Goal: Communication & Community: Answer question/provide support

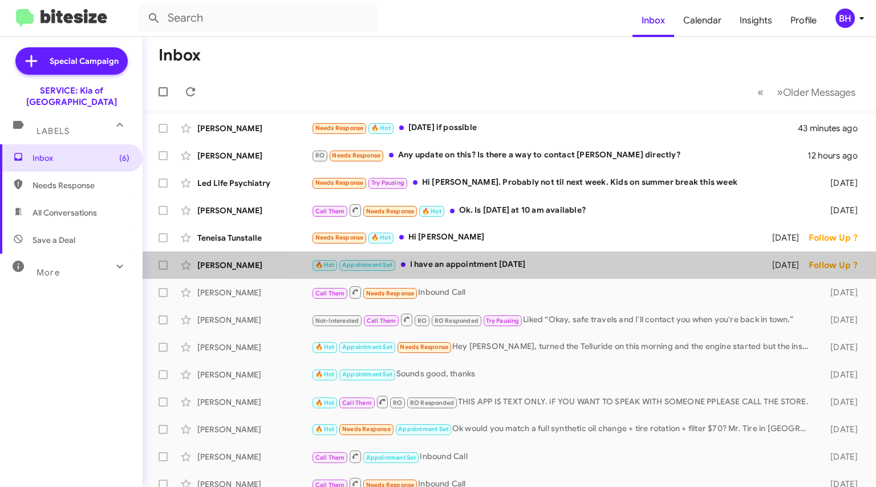
click at [532, 257] on div "[PERSON_NAME] 🔥 Hot Appointment Set I have an appointment [DATE] [DATE] Follow …" at bounding box center [509, 265] width 715 height 23
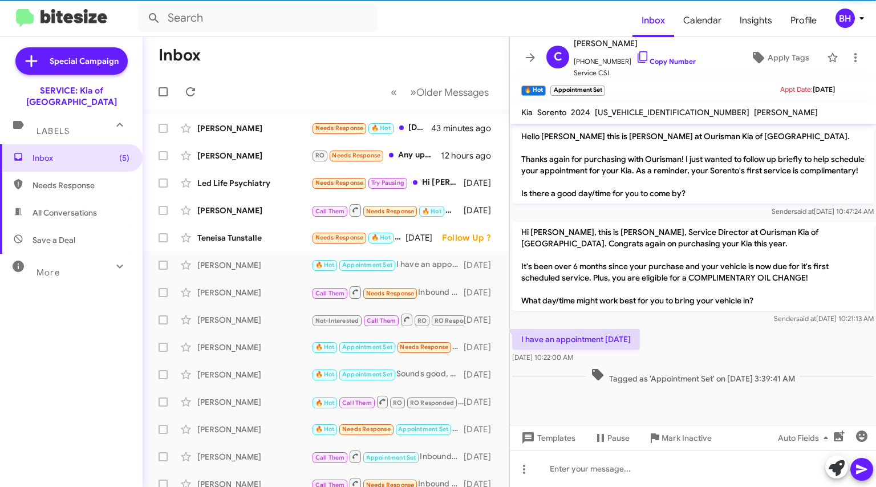
click at [405, 239] on div "Needs Response 🔥 Hot Hi [PERSON_NAME]" at bounding box center [358, 237] width 94 height 13
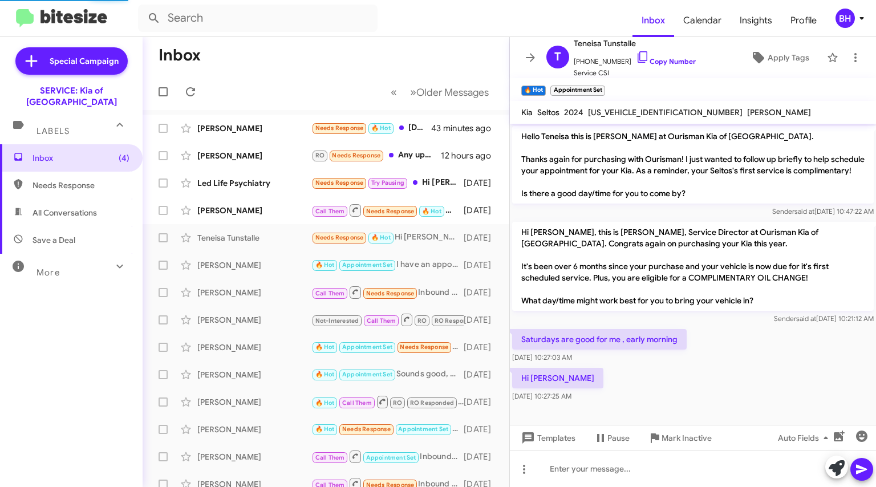
scroll to position [2, 0]
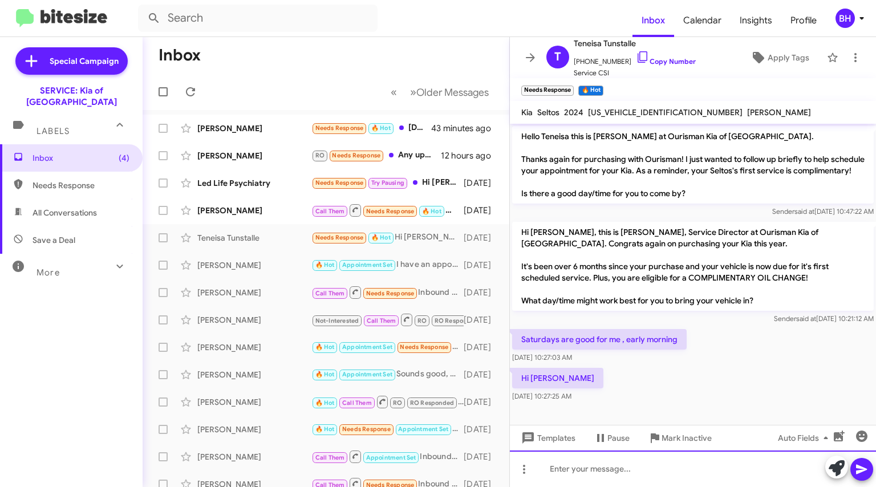
click at [605, 460] on div at bounding box center [693, 468] width 366 height 36
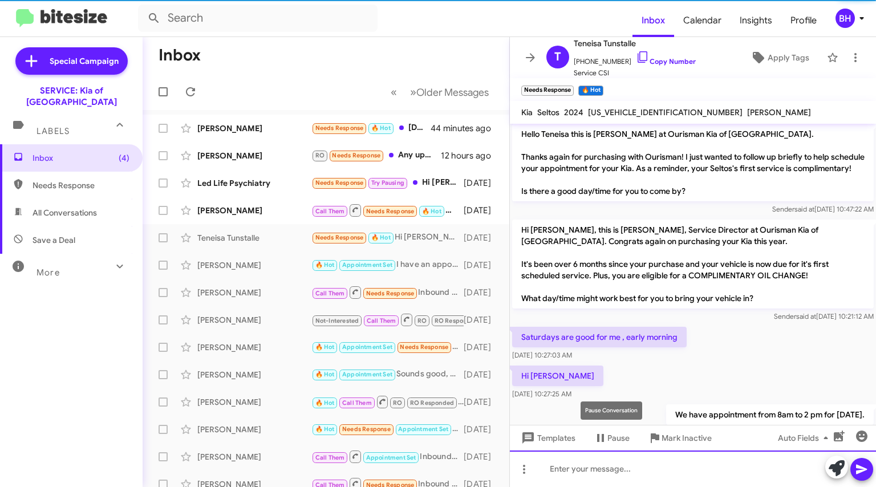
scroll to position [43, 0]
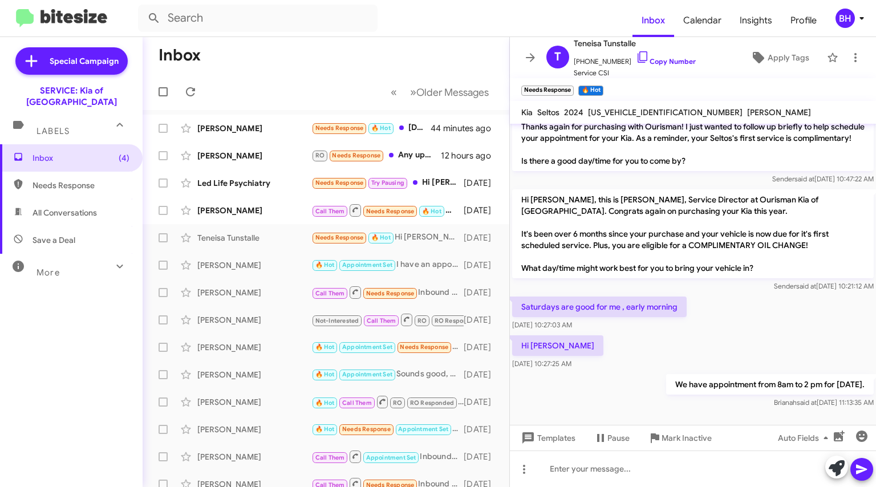
click at [214, 218] on div "[PERSON_NAME] Call Them Needs Response 🔥 Hot Ok. Is [DATE] at 10 am available? …" at bounding box center [326, 210] width 348 height 23
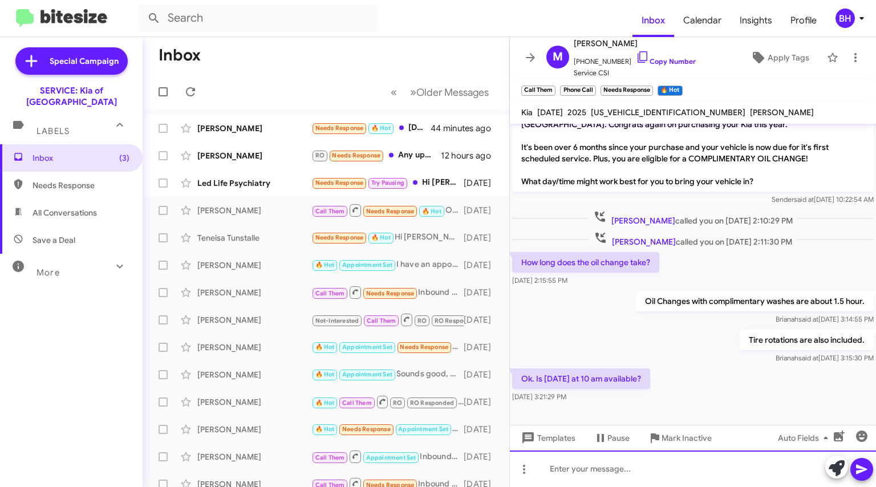
click at [656, 477] on div at bounding box center [693, 468] width 366 height 36
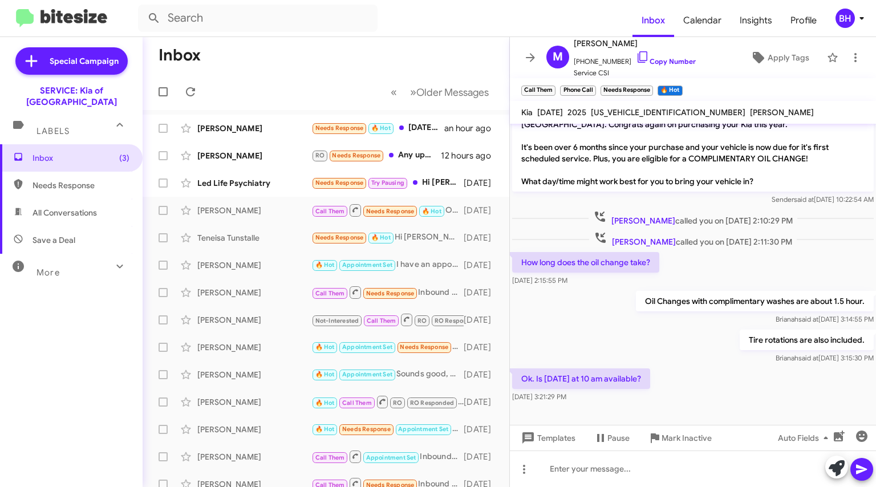
drag, startPoint x: 629, startPoint y: 62, endPoint x: 625, endPoint y: 48, distance: 13.5
drag, startPoint x: 625, startPoint y: 48, endPoint x: 619, endPoint y: 26, distance: 23.1
click at [619, 26] on form at bounding box center [385, 18] width 494 height 27
click at [657, 64] on link "Copy Number" at bounding box center [666, 61] width 60 height 9
